Goal: Task Accomplishment & Management: Manage account settings

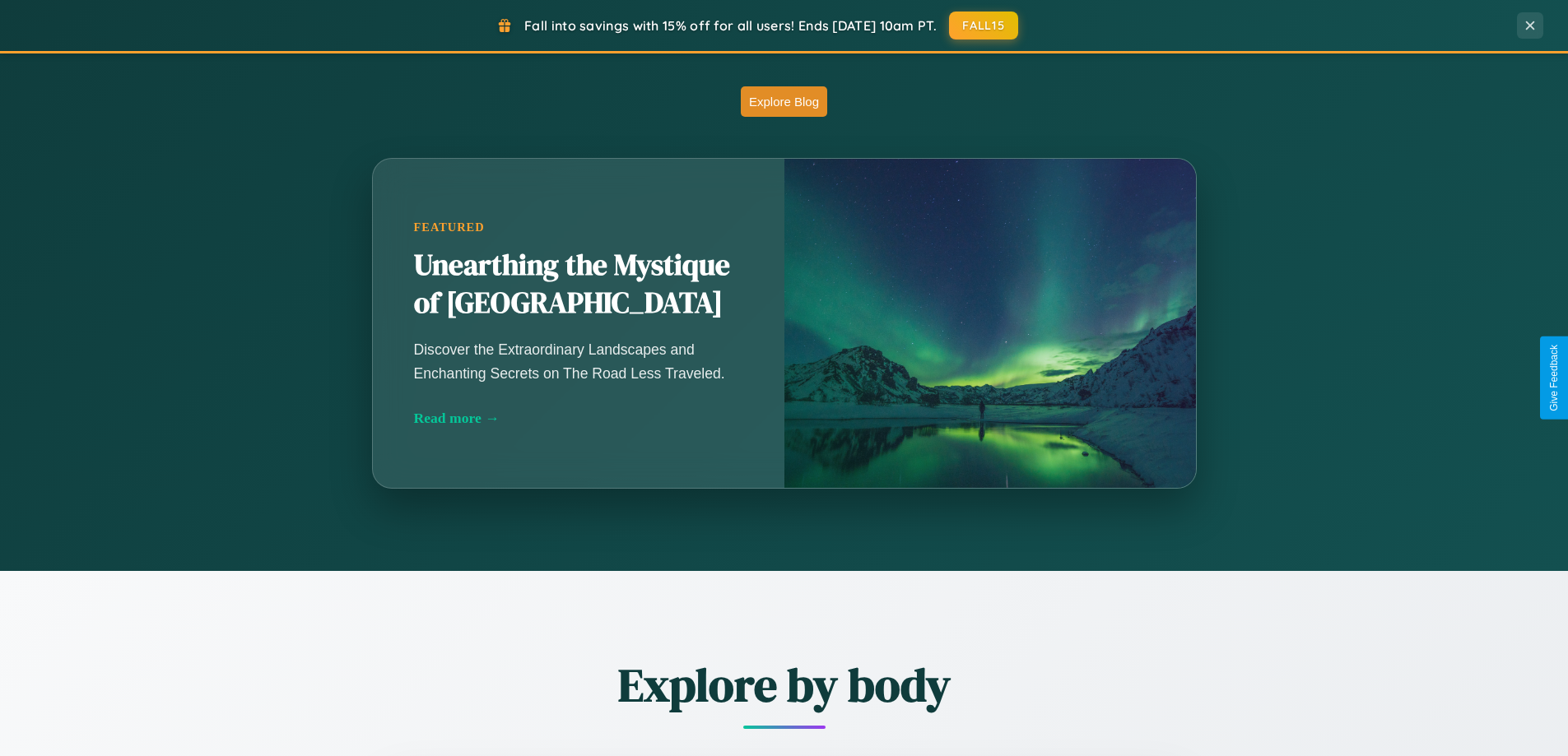
scroll to position [1448, 0]
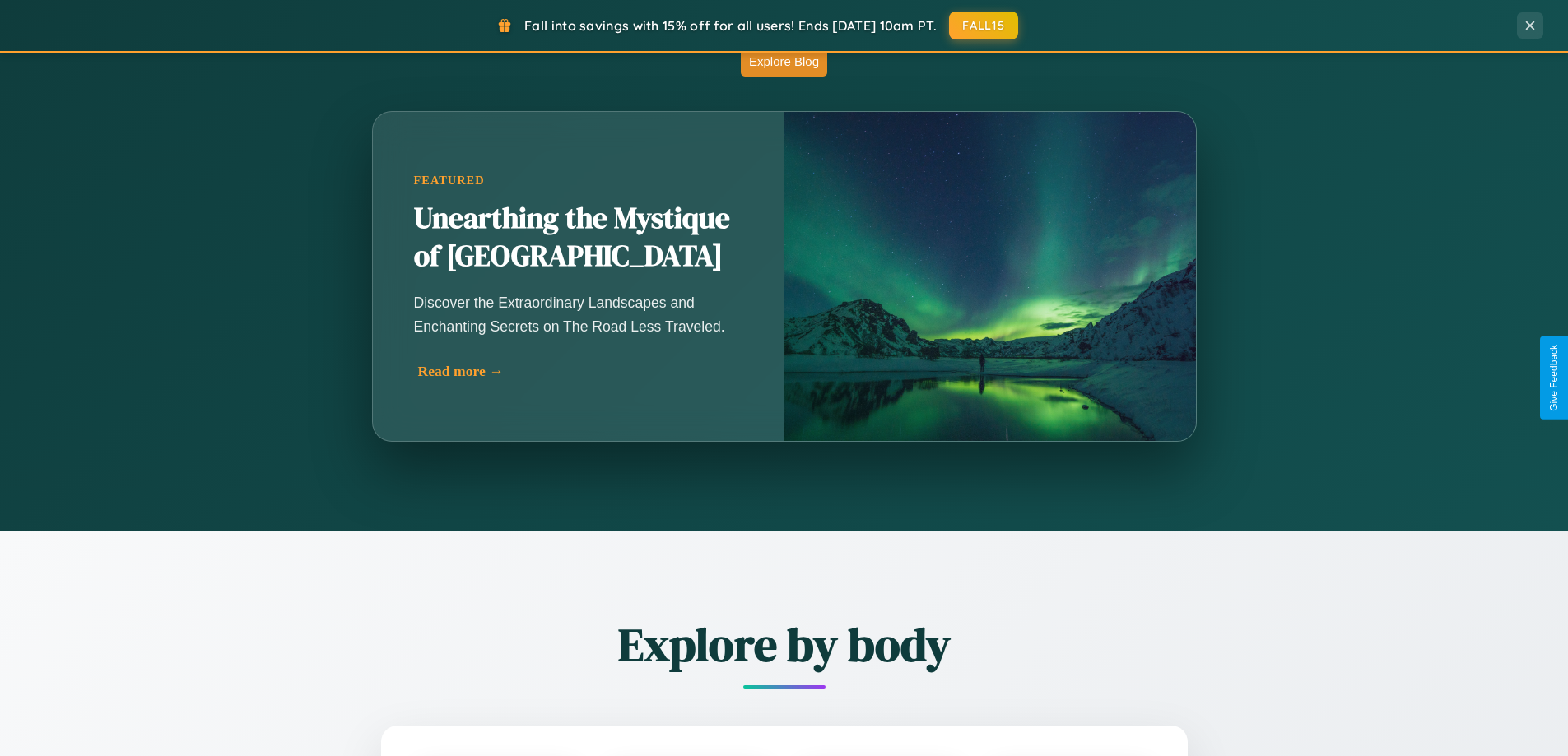
click at [581, 371] on div "Read more →" at bounding box center [582, 371] width 329 height 17
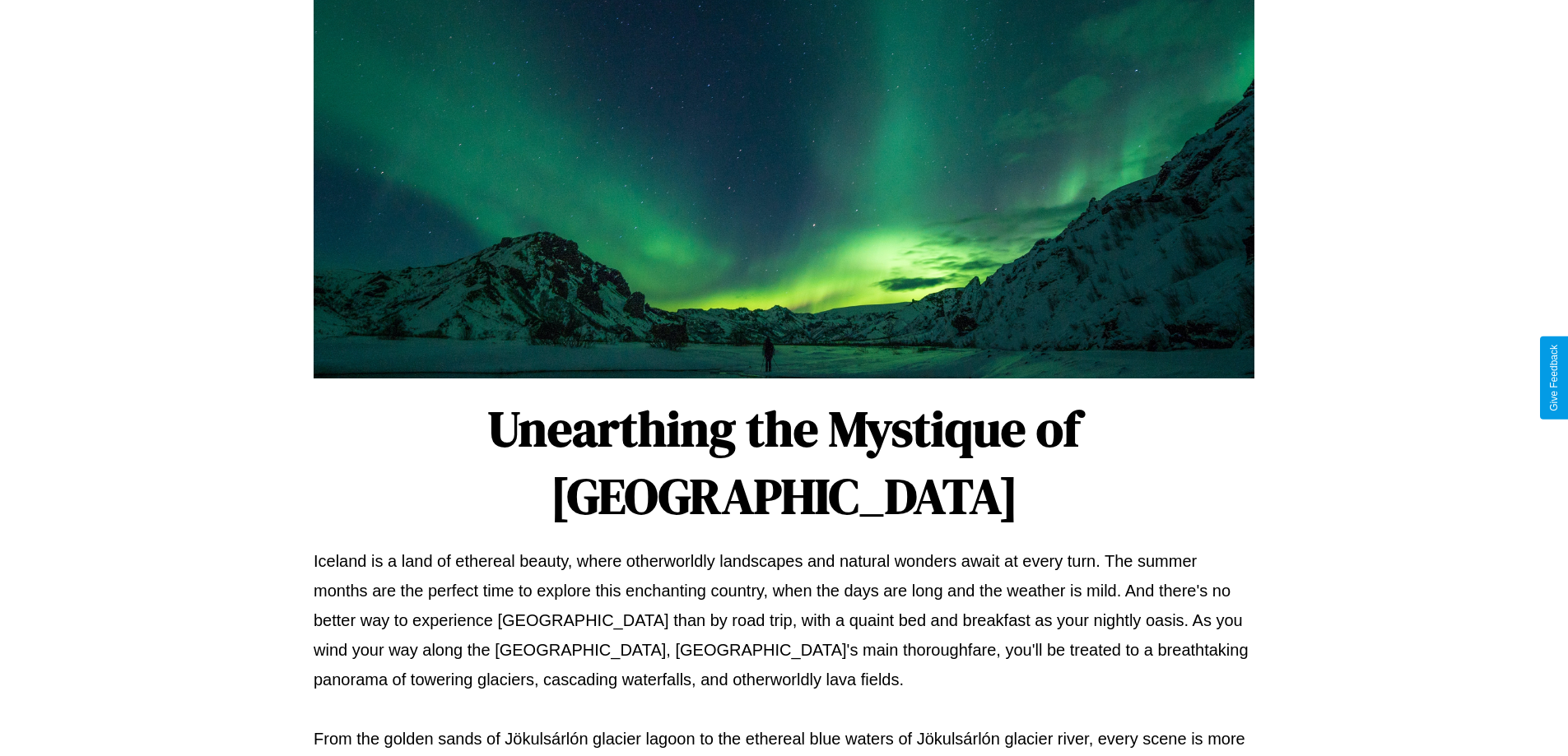
scroll to position [533, 0]
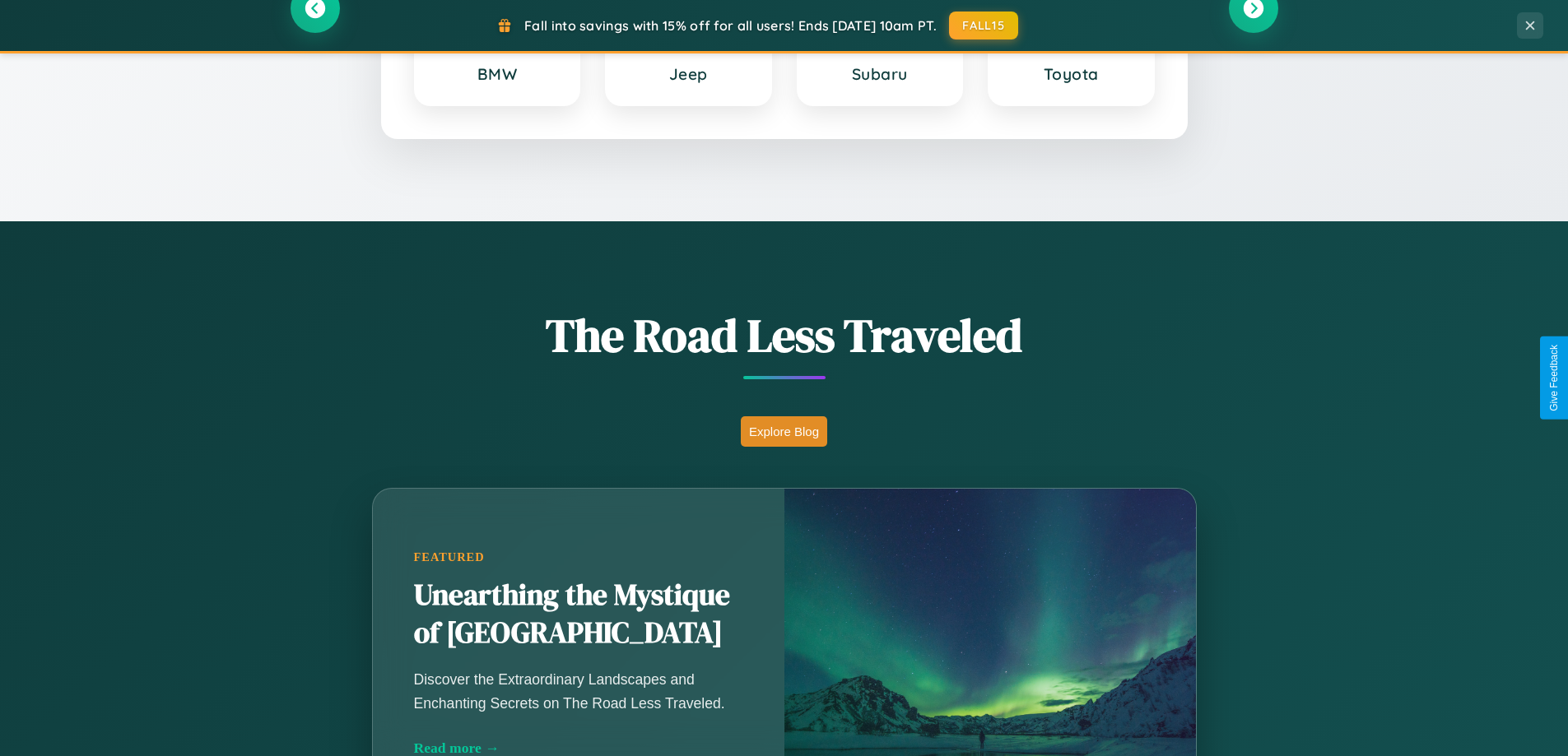
scroll to position [709, 0]
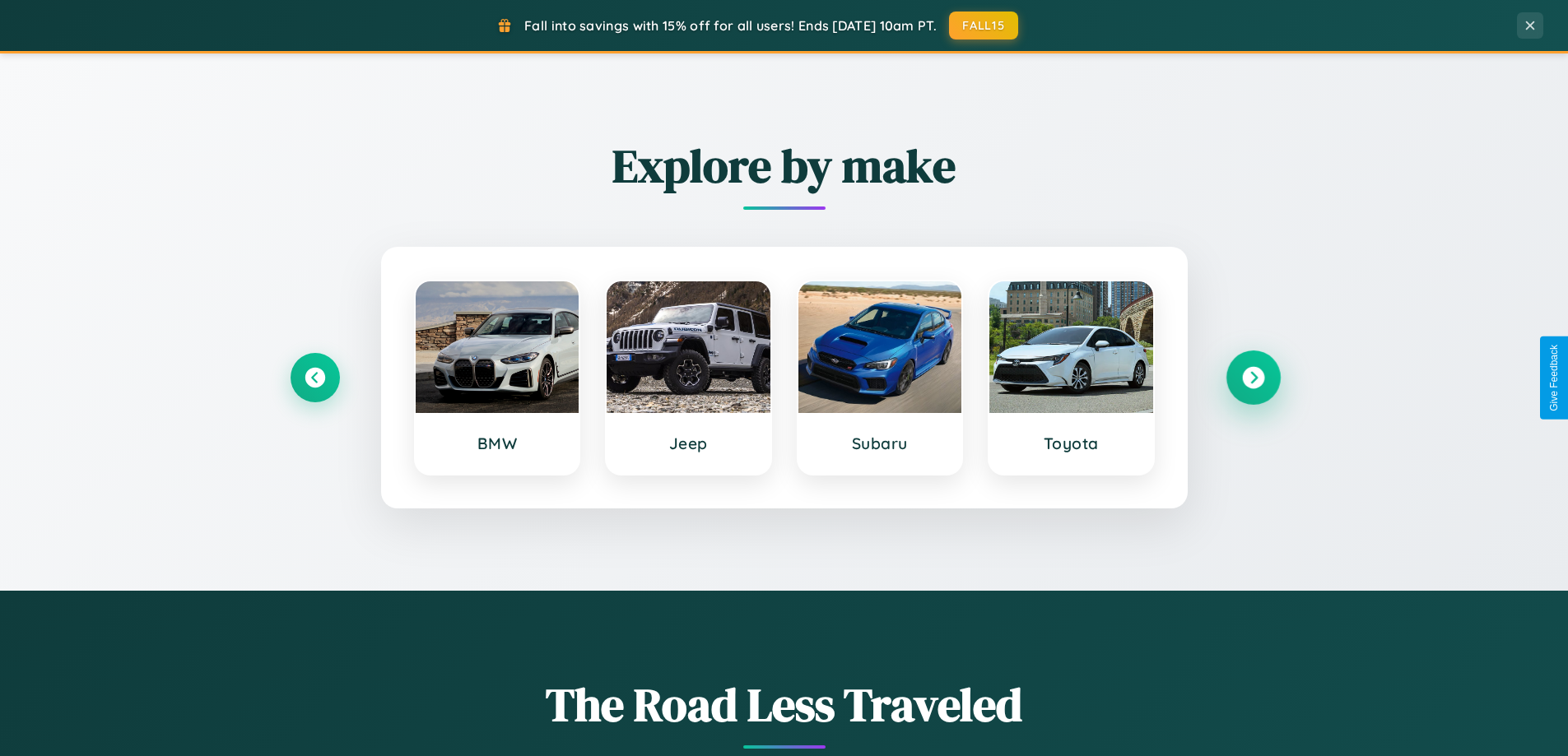
click at [1252, 378] on icon at bounding box center [1252, 378] width 22 height 22
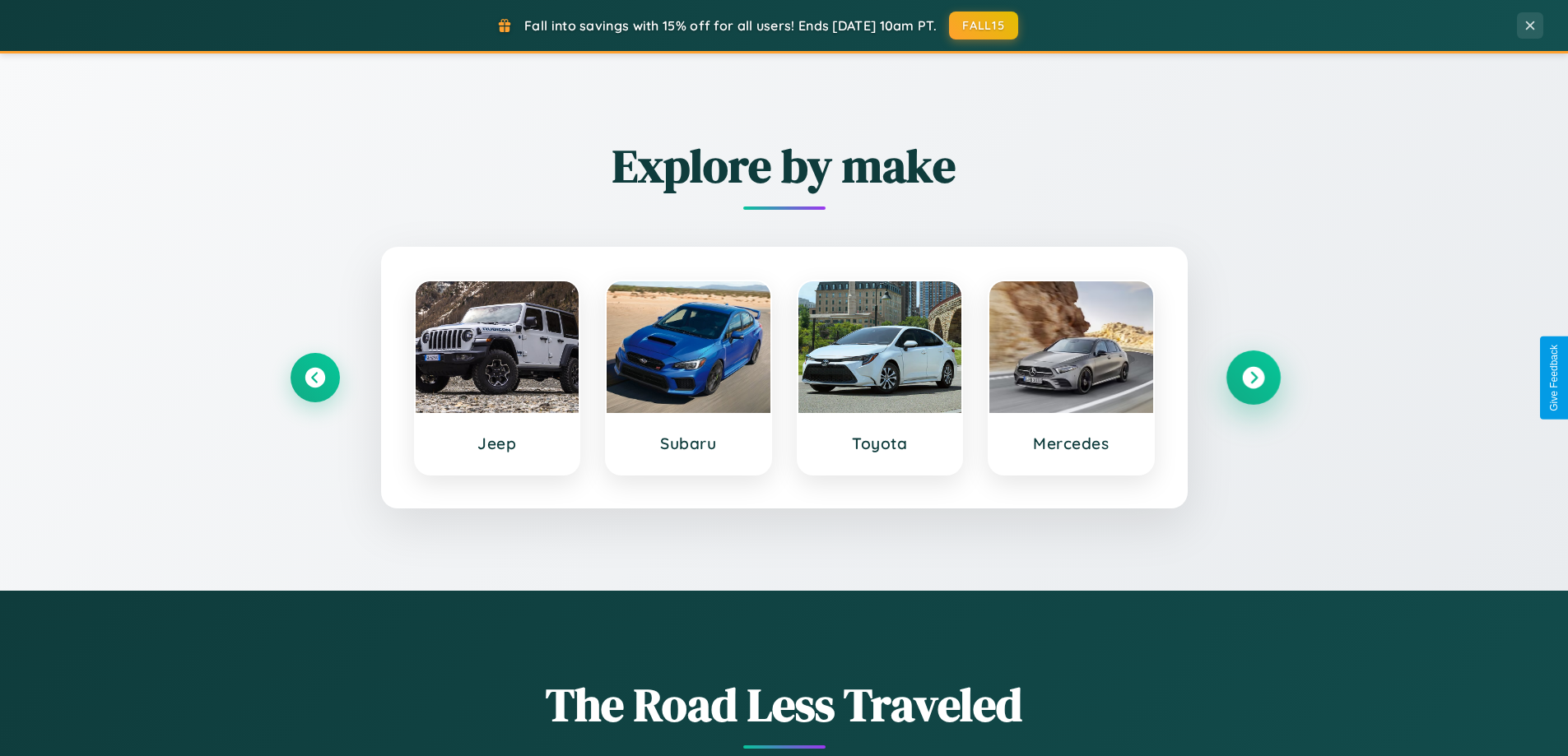
click at [1252, 378] on icon at bounding box center [1252, 378] width 22 height 22
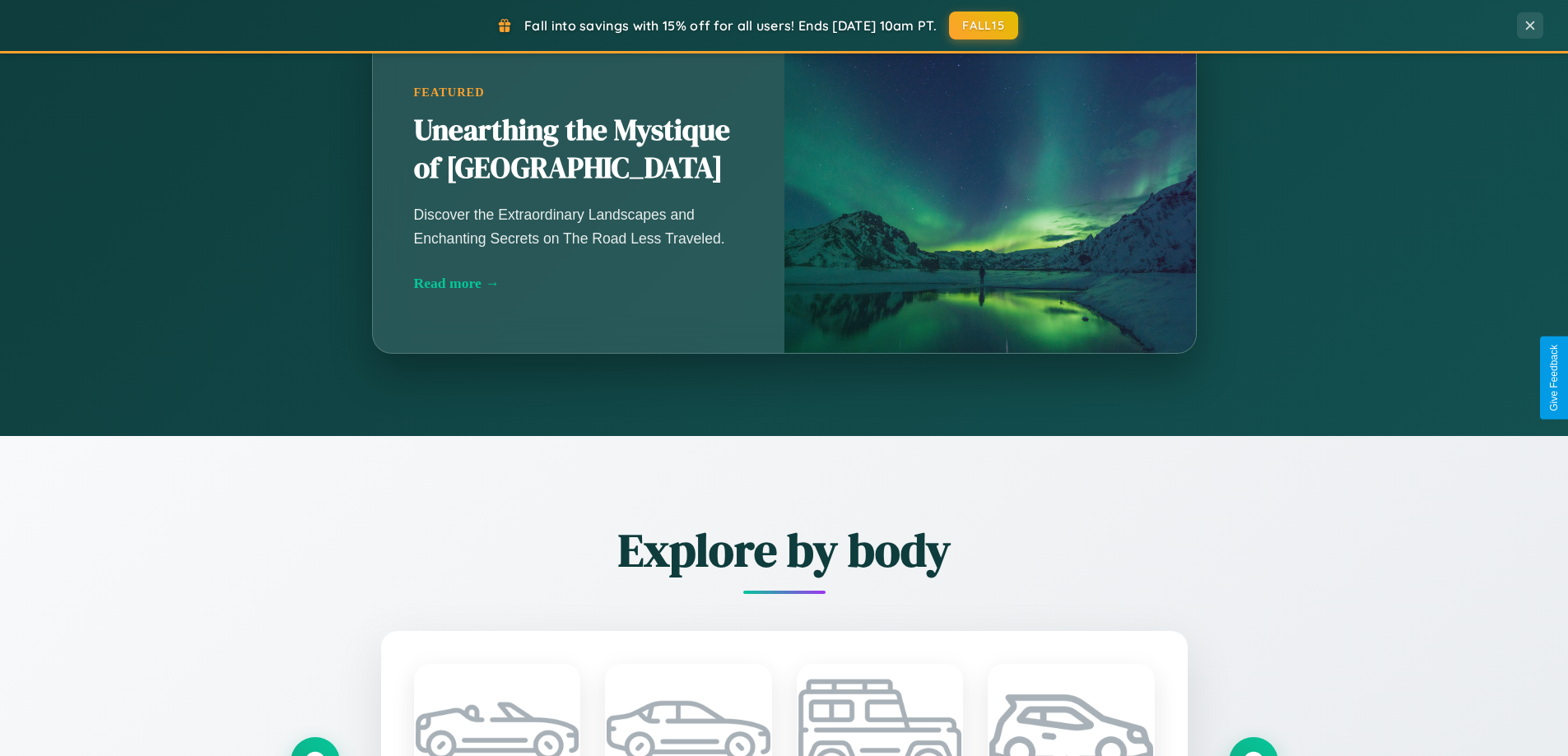
scroll to position [3166, 0]
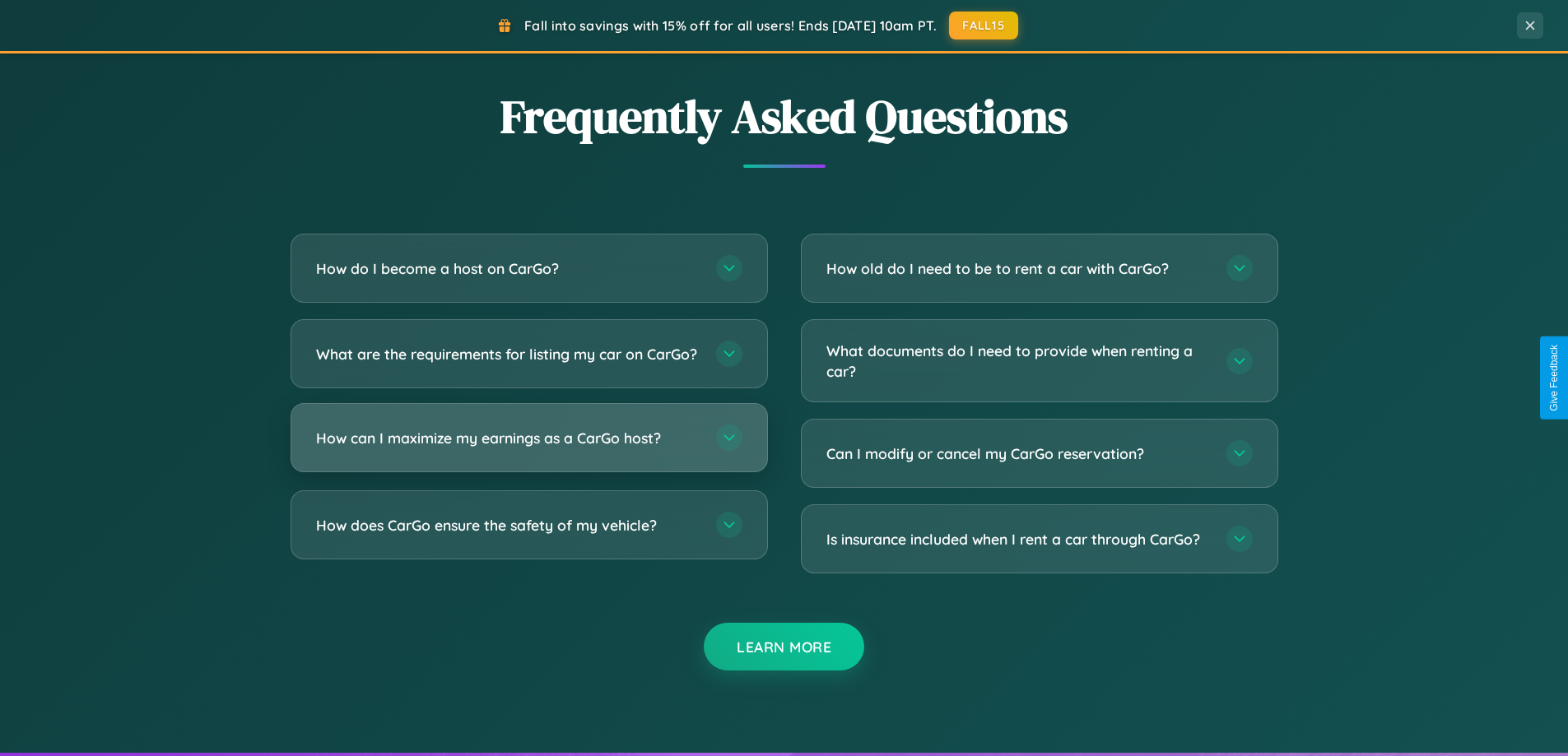
click at [528, 448] on h3 "How can I maximize my earnings as a CarGo host?" at bounding box center [507, 438] width 383 height 21
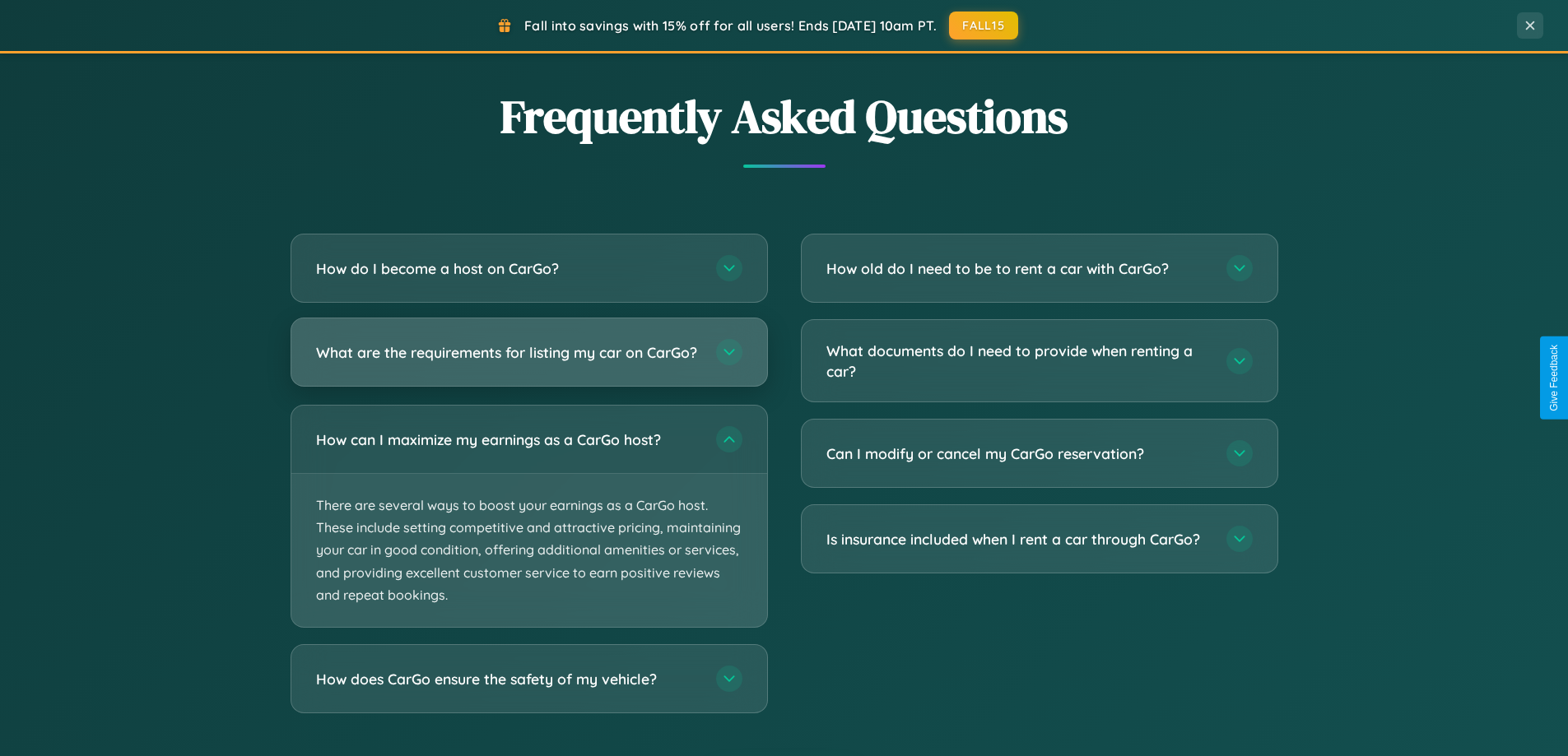
click at [528, 361] on h3 "What are the requirements for listing my car on CarGo?" at bounding box center [507, 352] width 383 height 21
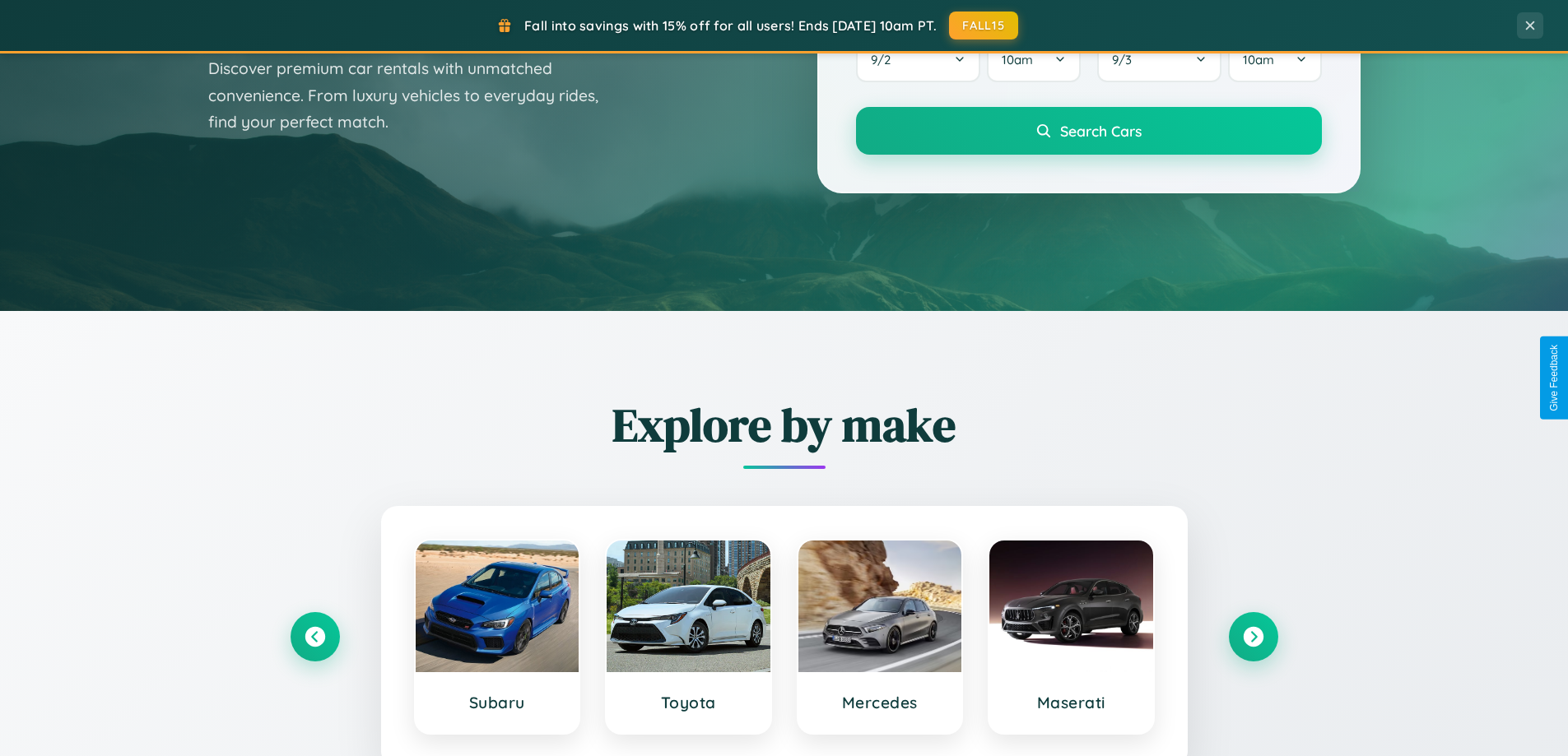
scroll to position [0, 0]
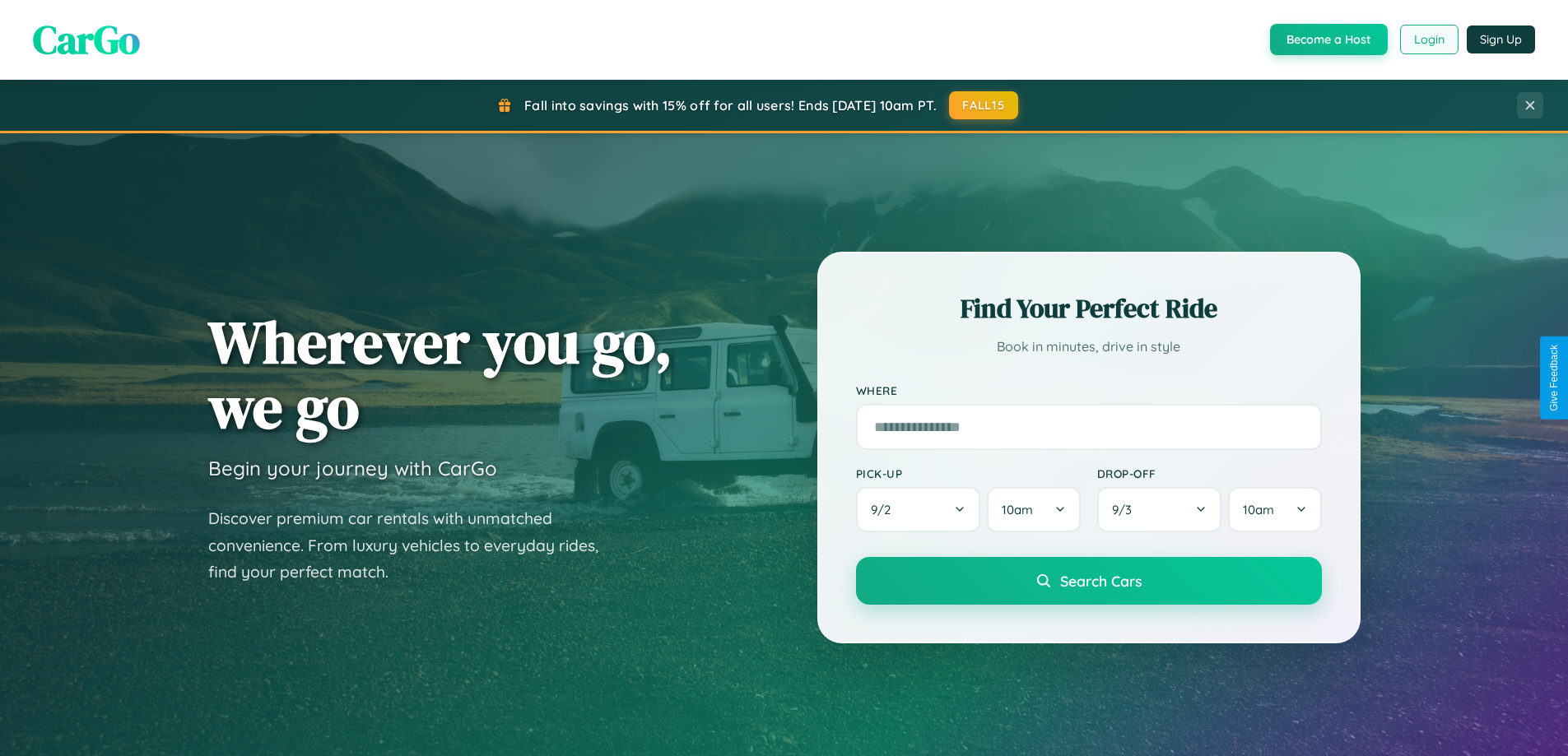
click at [1428, 39] on button "Login" at bounding box center [1428, 39] width 58 height 30
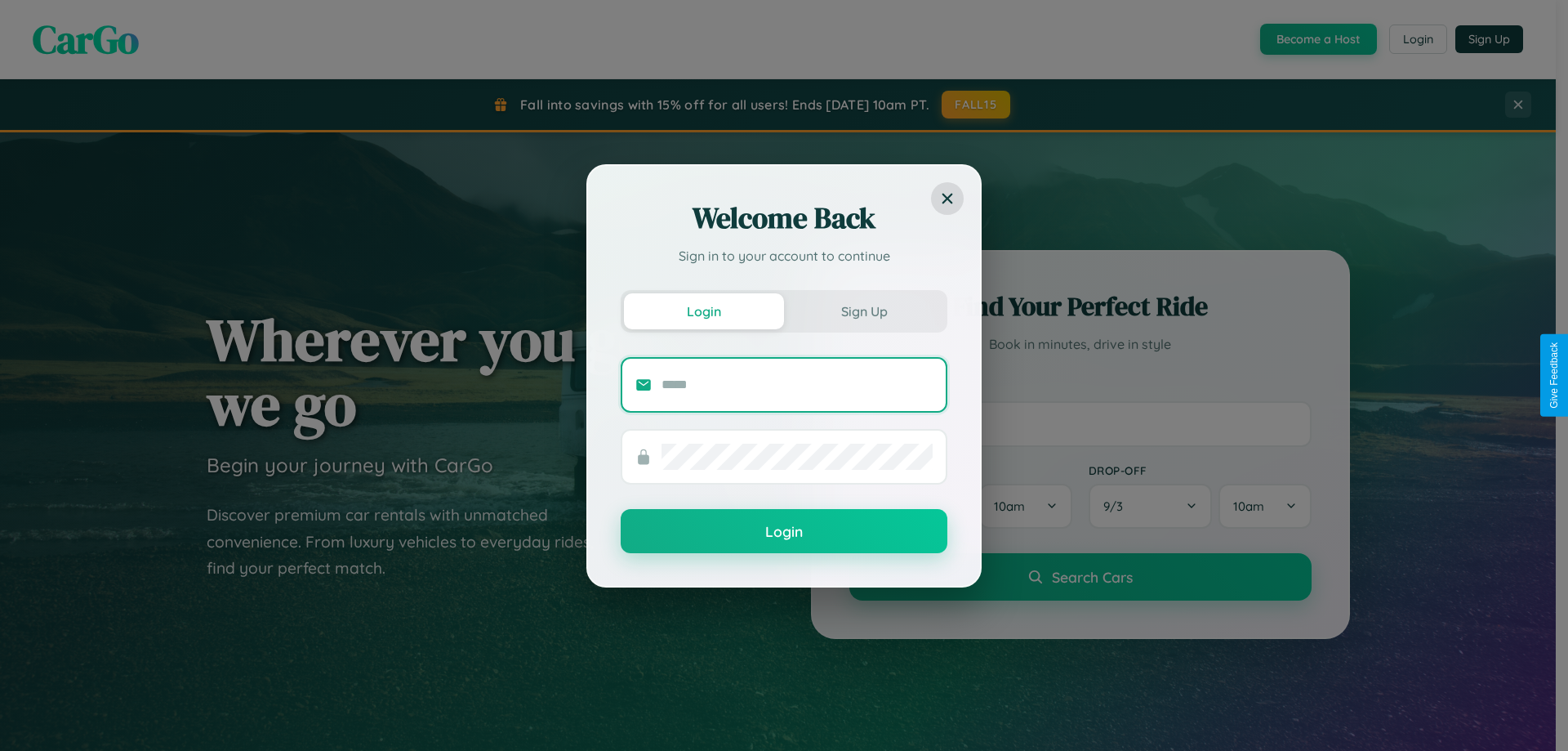
click at [797, 384] on input "text" at bounding box center [797, 384] width 272 height 26
type input "**********"
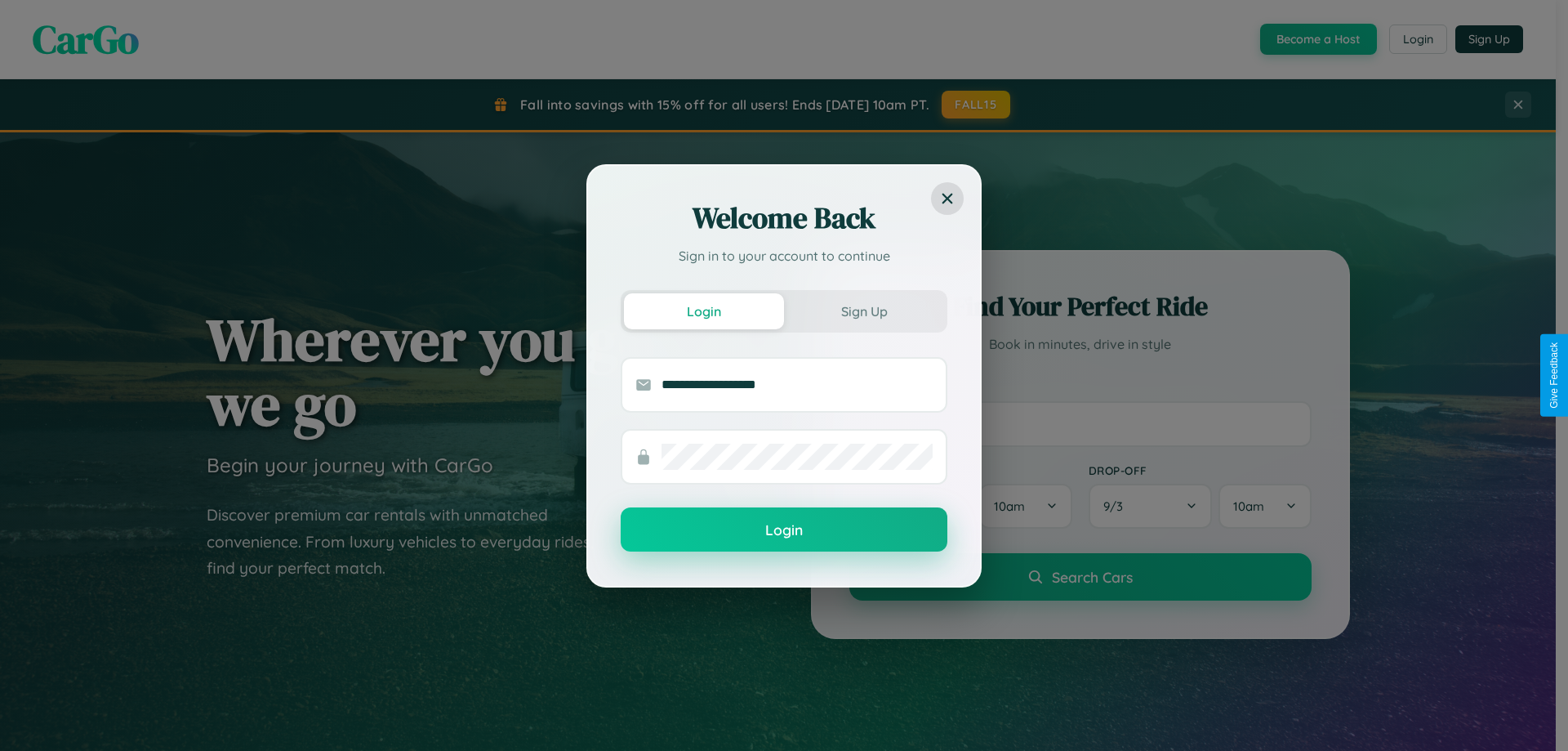
click at [784, 529] on button "Login" at bounding box center [784, 530] width 327 height 45
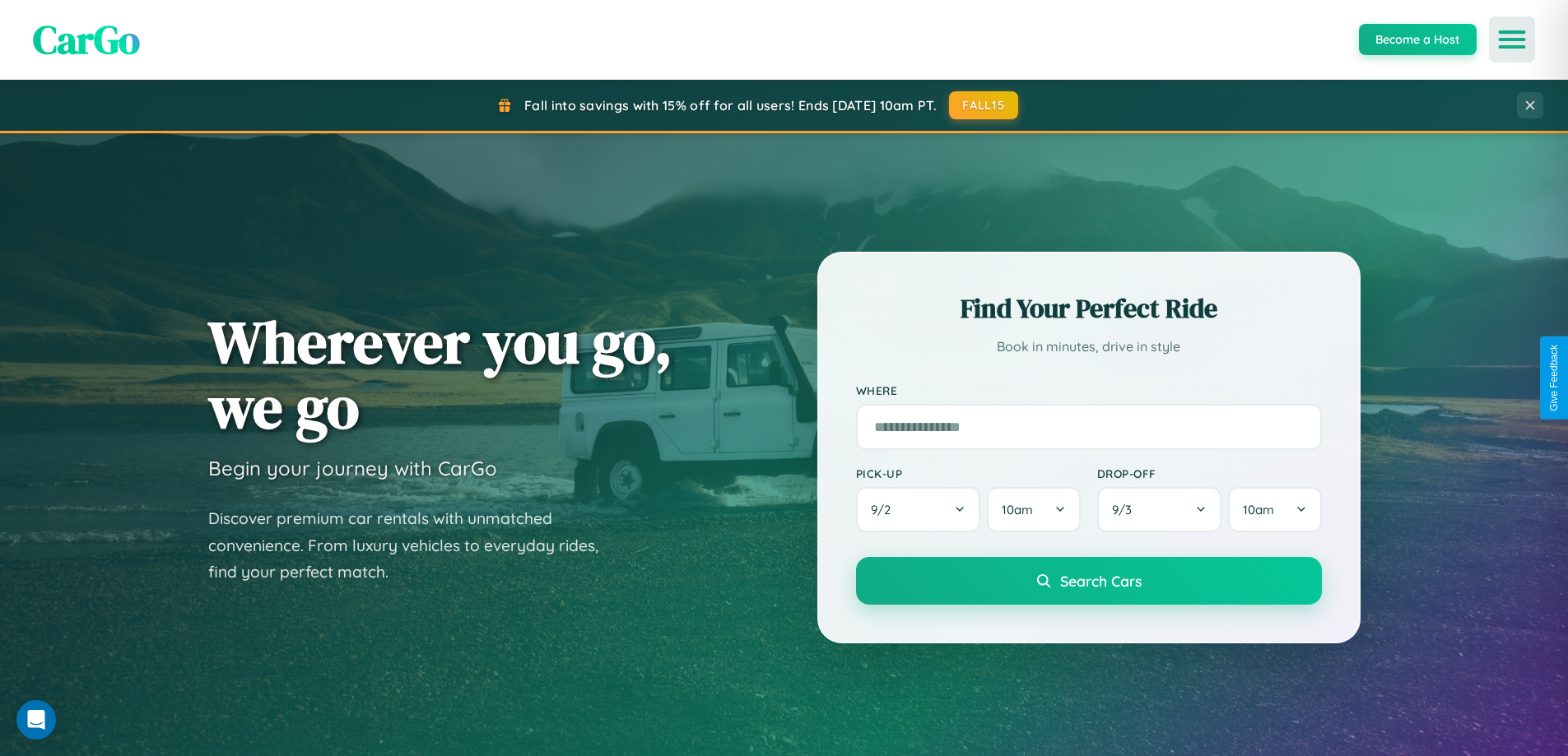
click at [1511, 39] on icon "Open menu" at bounding box center [1511, 39] width 24 height 15
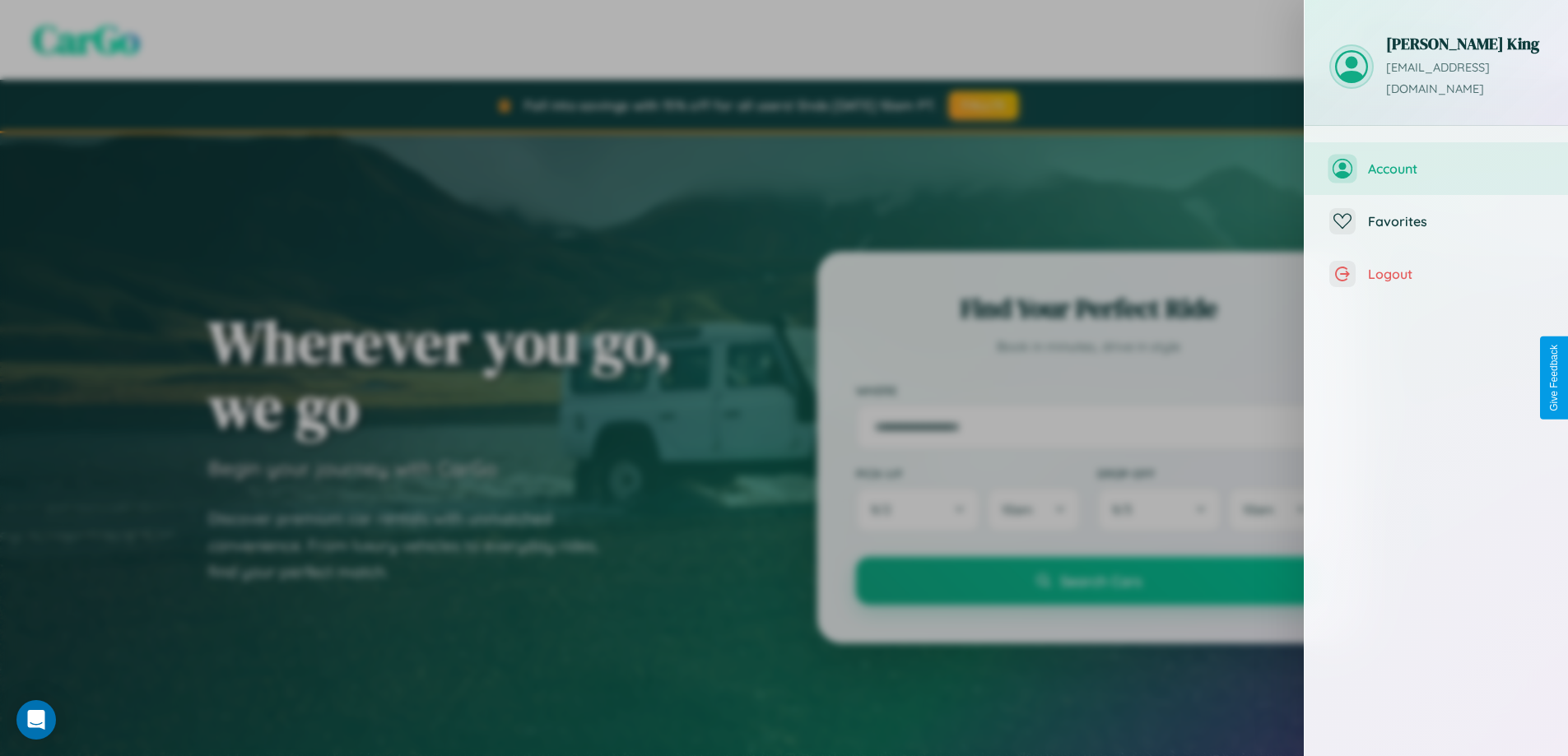
click at [1436, 161] on span "Account" at bounding box center [1455, 169] width 175 height 16
